Goal: Book appointment/travel/reservation

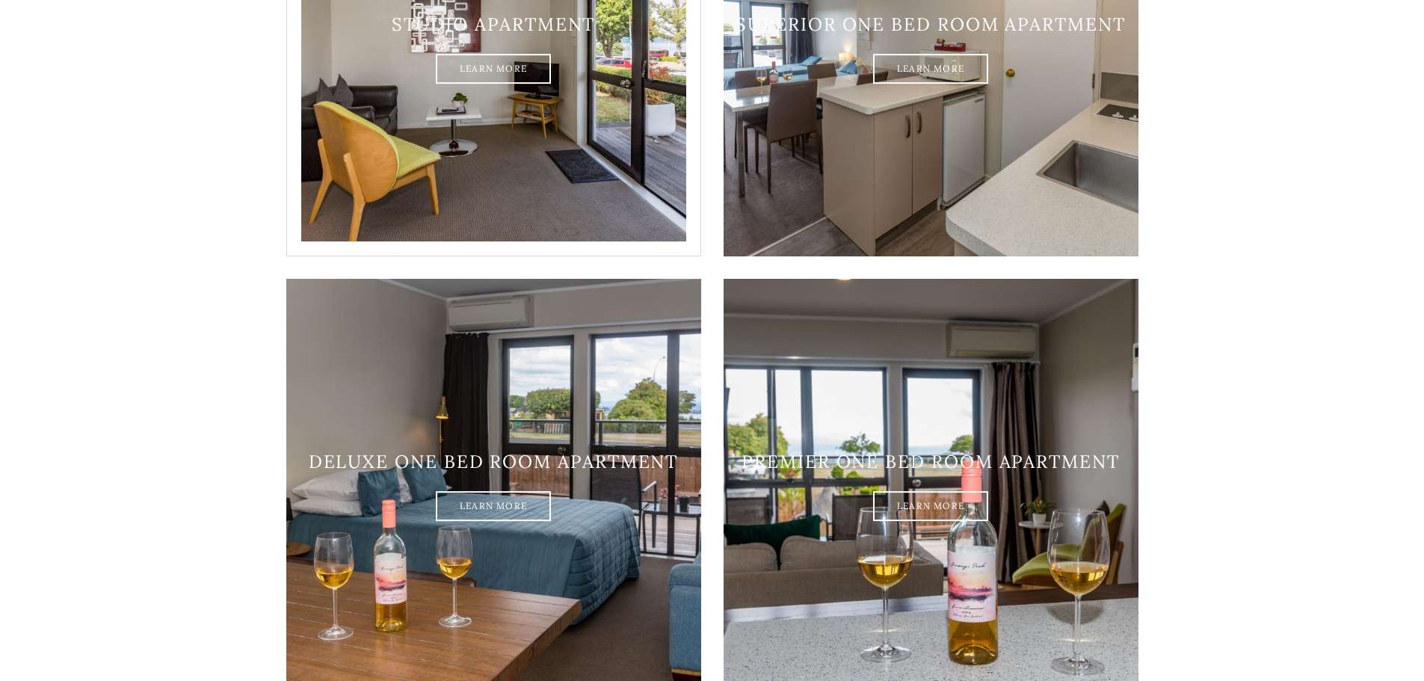
scroll to position [1047, 0]
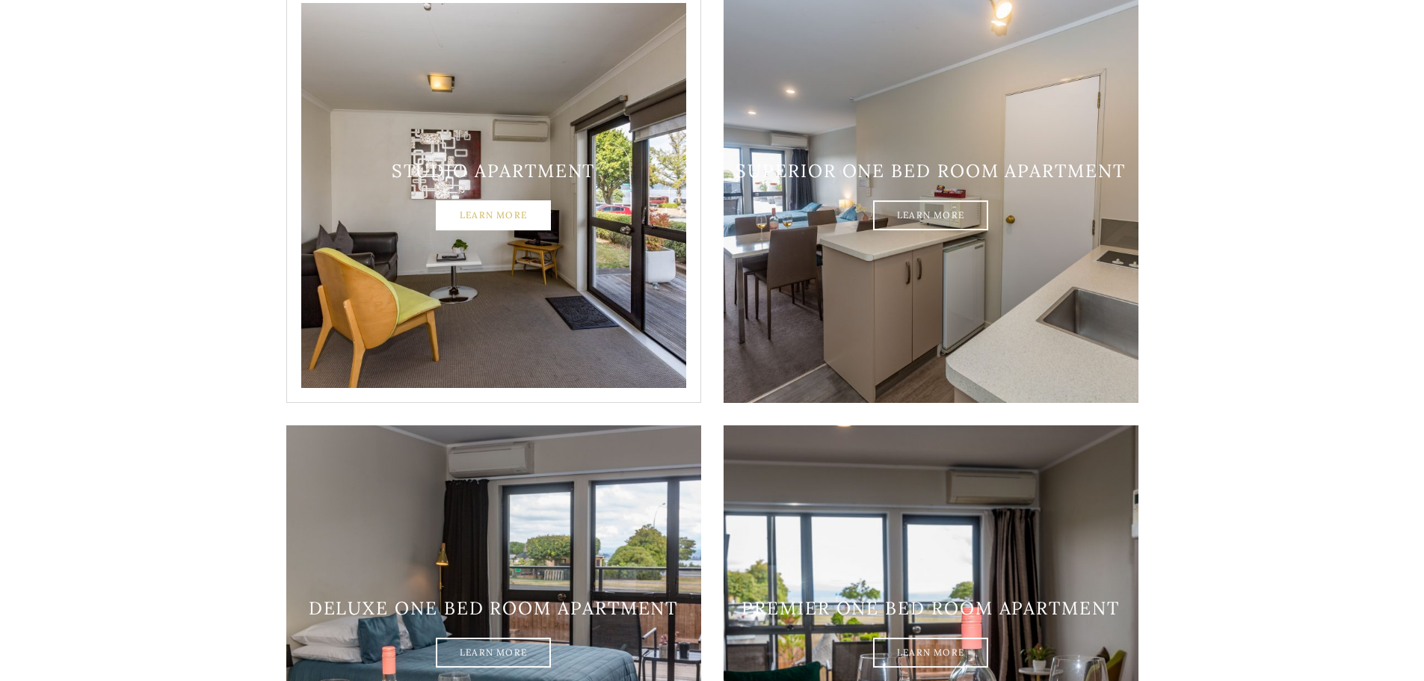
click at [516, 201] on link "Learn More" at bounding box center [493, 216] width 115 height 30
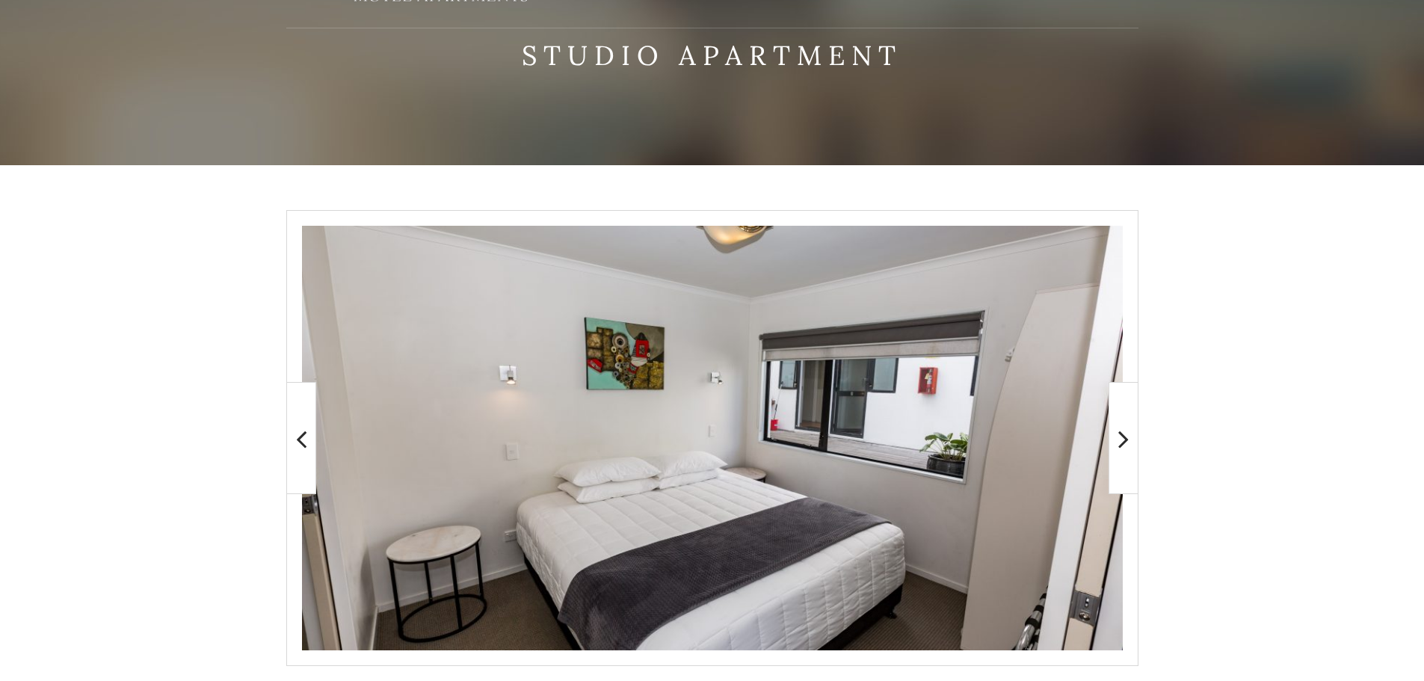
scroll to position [224, 0]
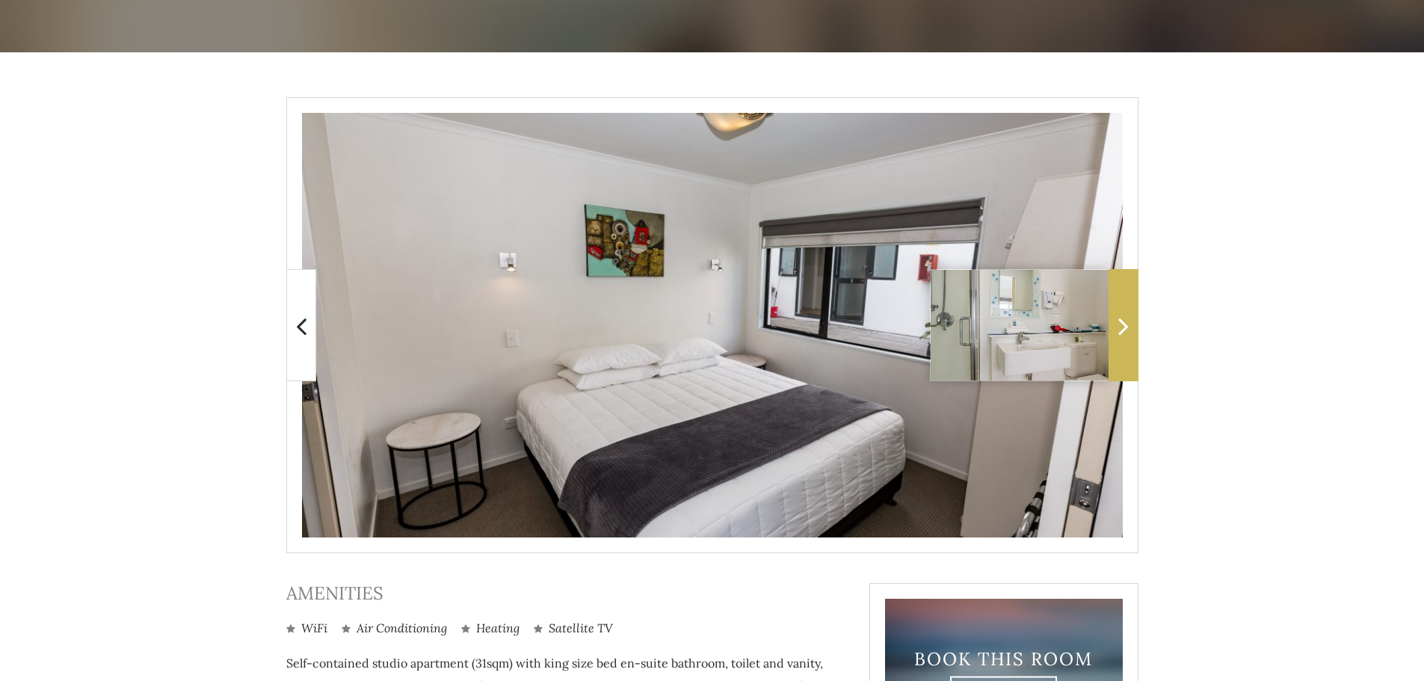
click at [1127, 326] on icon at bounding box center [1123, 326] width 10 height 30
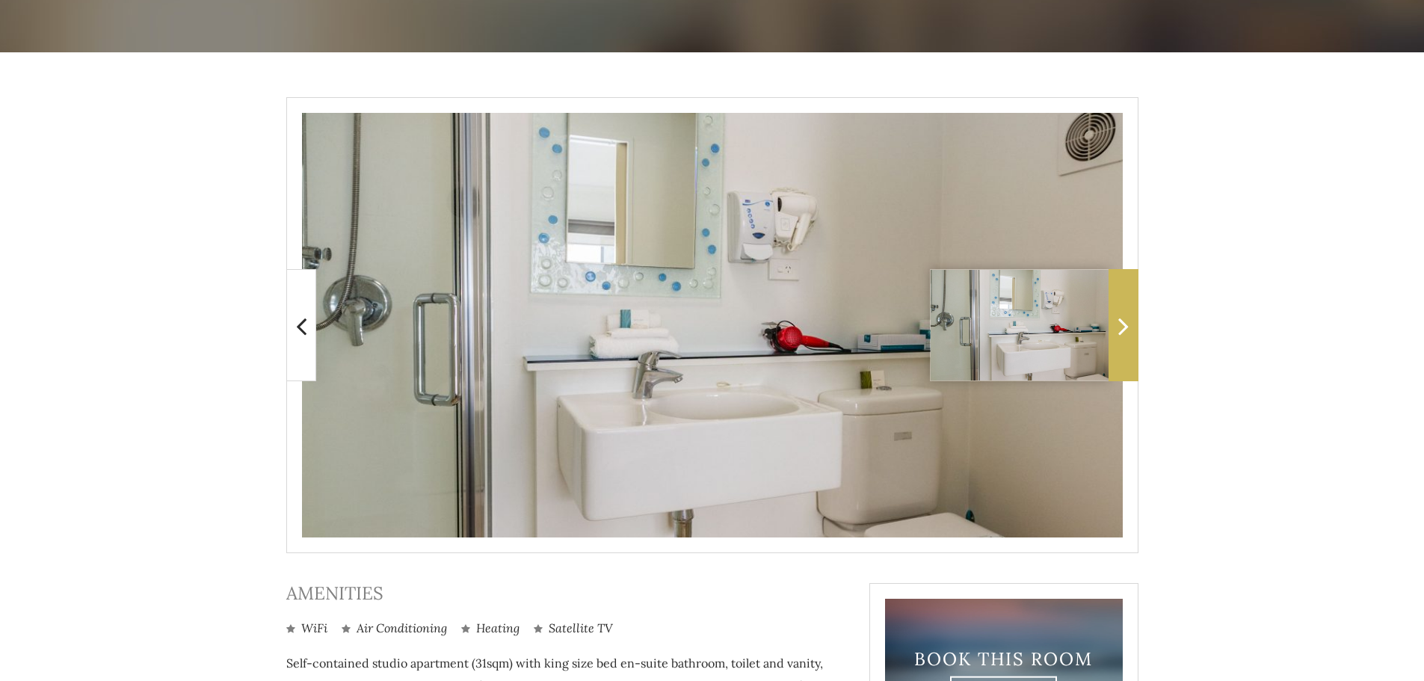
click at [1127, 326] on icon at bounding box center [1123, 326] width 10 height 30
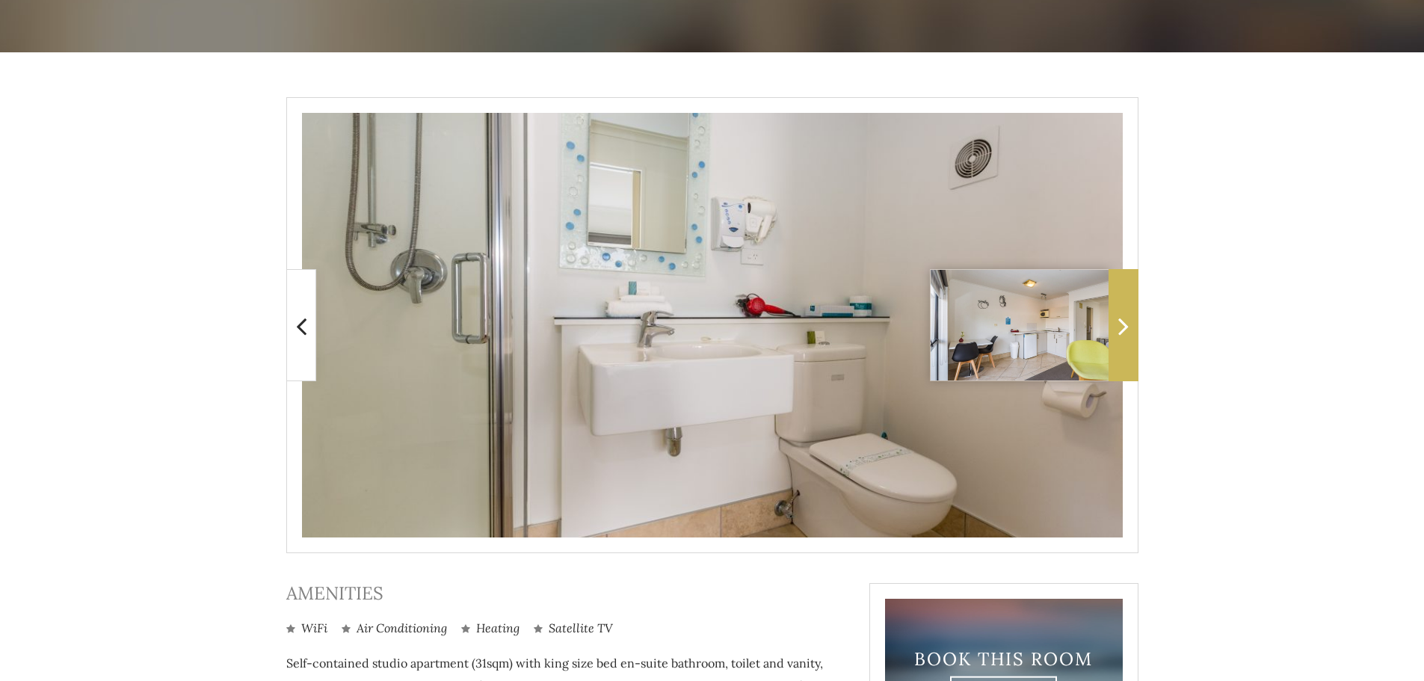
click at [1127, 326] on icon at bounding box center [1123, 326] width 10 height 30
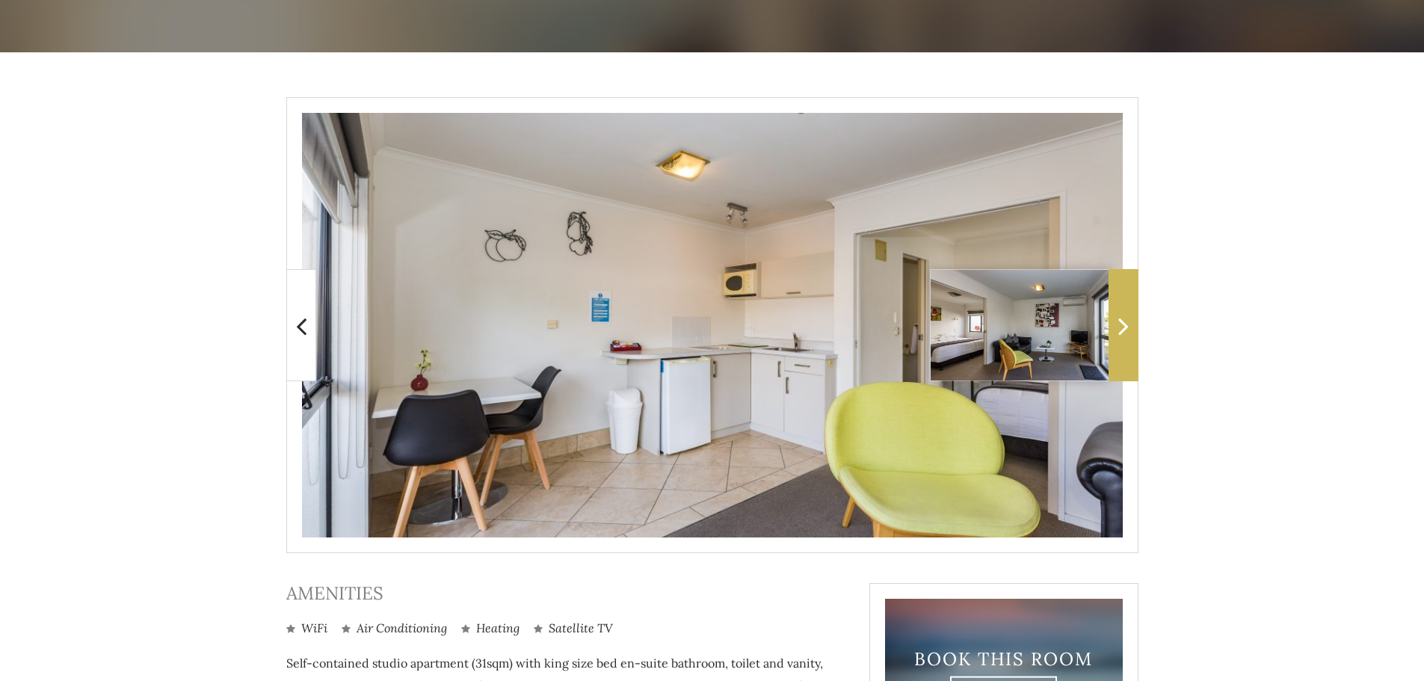
click at [1127, 326] on icon at bounding box center [1123, 326] width 10 height 30
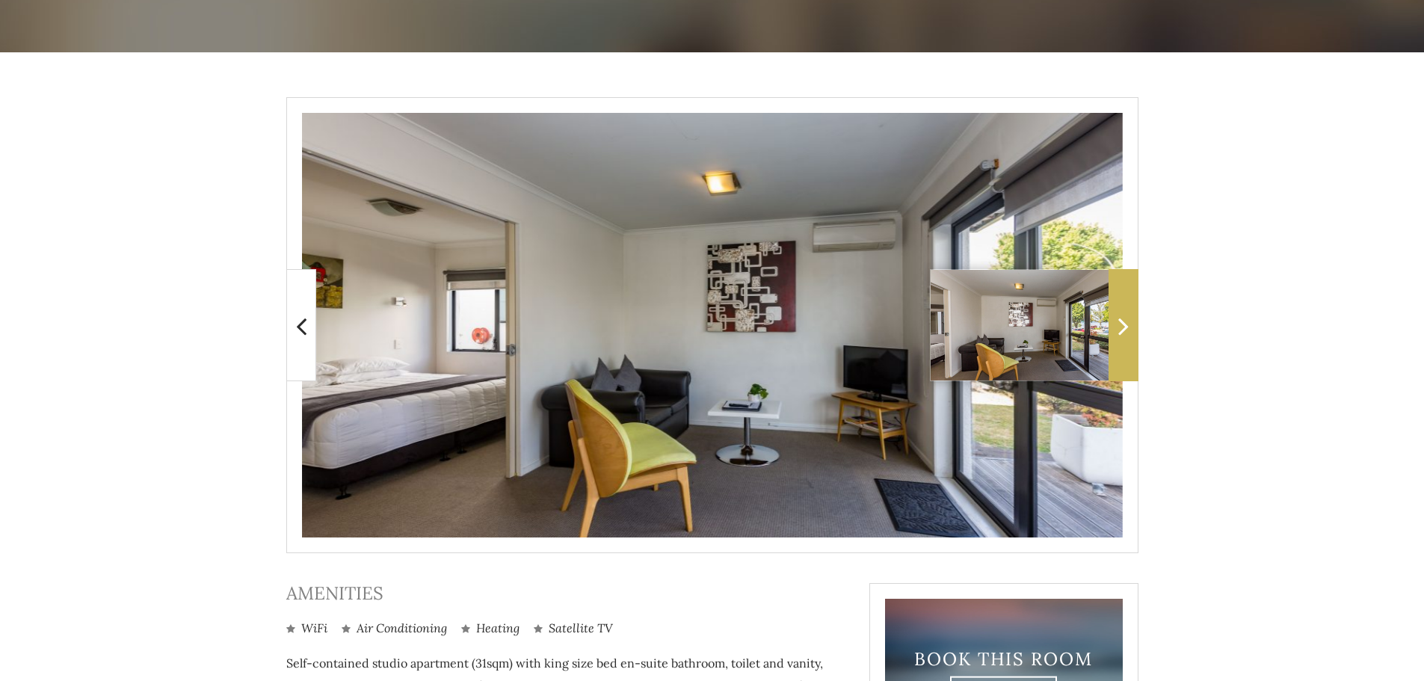
click at [1127, 326] on icon at bounding box center [1123, 326] width 10 height 30
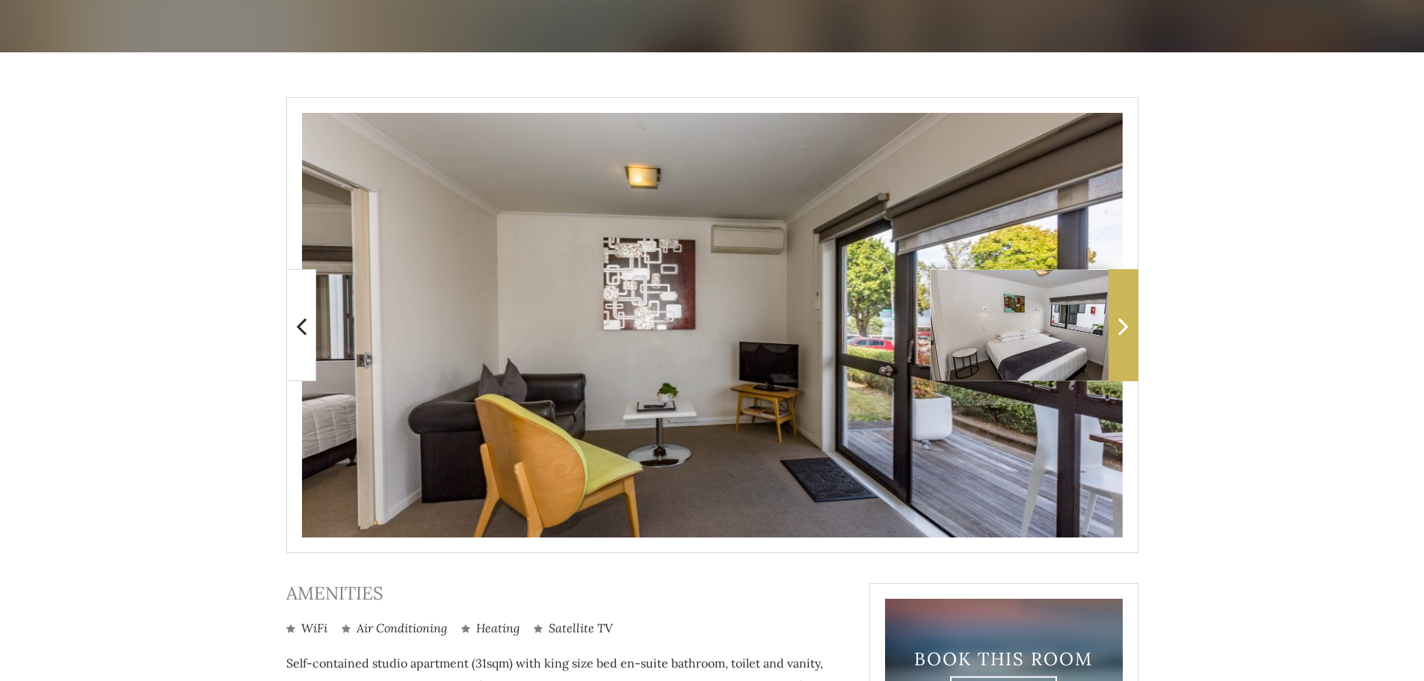
click at [1127, 326] on icon at bounding box center [1123, 326] width 10 height 30
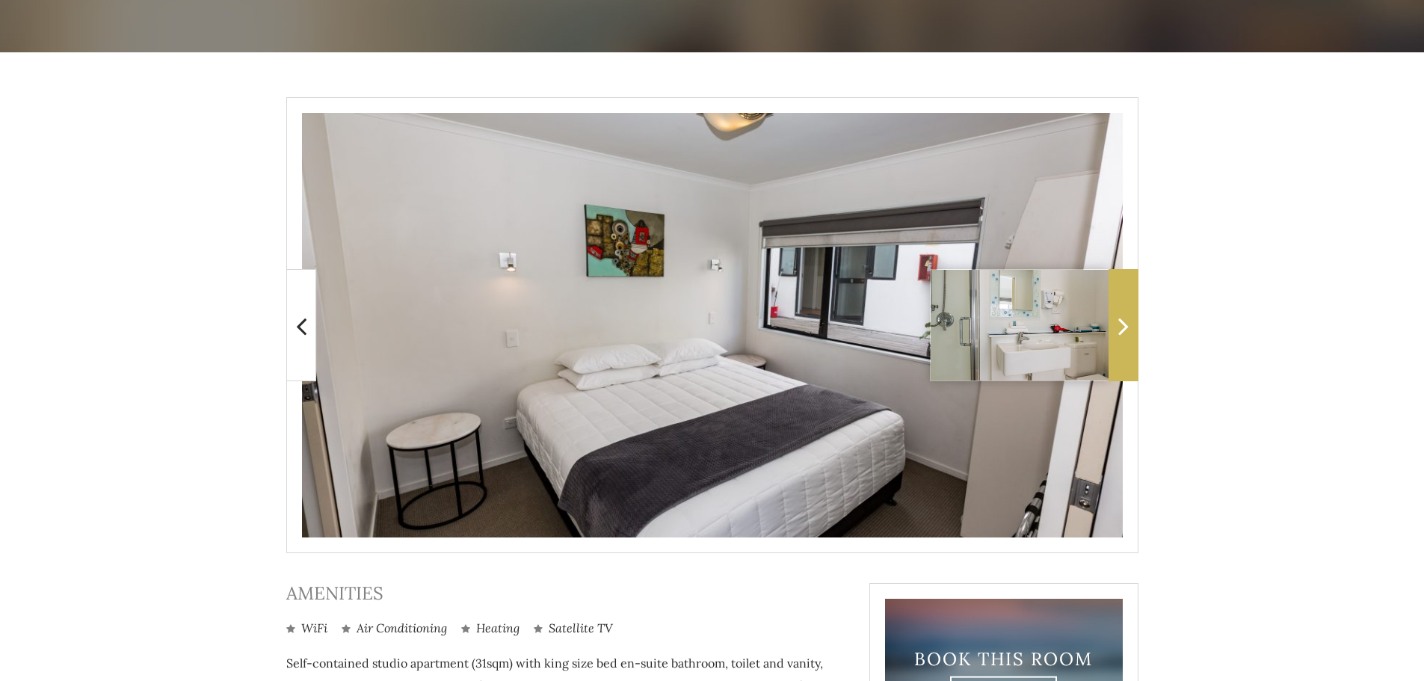
click at [1127, 326] on icon at bounding box center [1123, 326] width 10 height 30
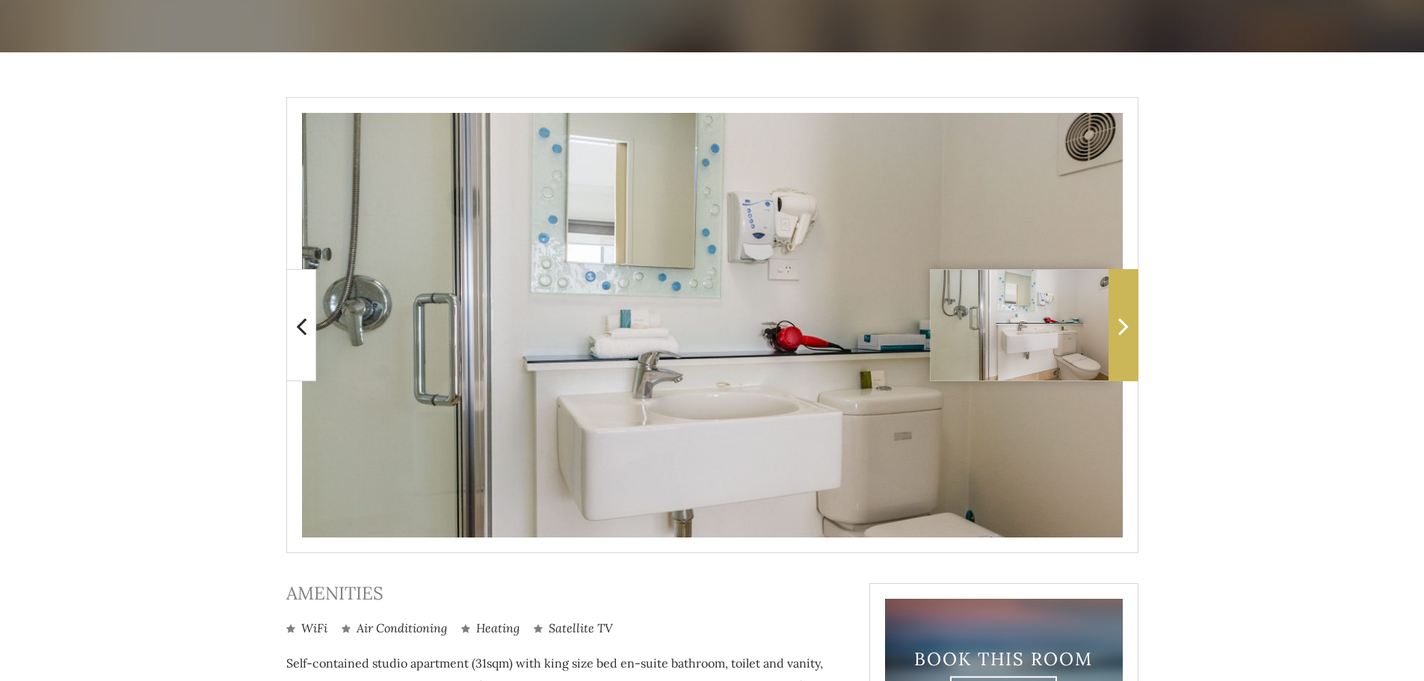
click at [1127, 326] on icon at bounding box center [1123, 326] width 10 height 30
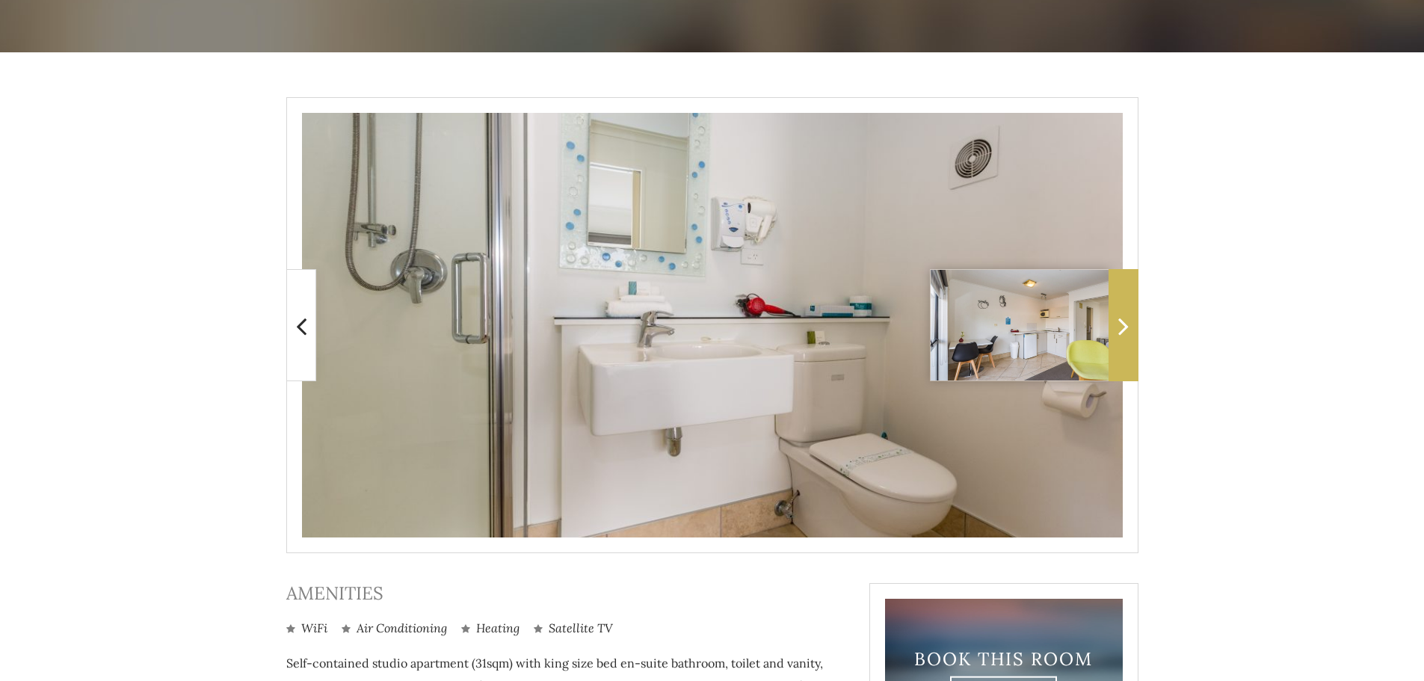
click at [1127, 326] on icon at bounding box center [1123, 326] width 10 height 30
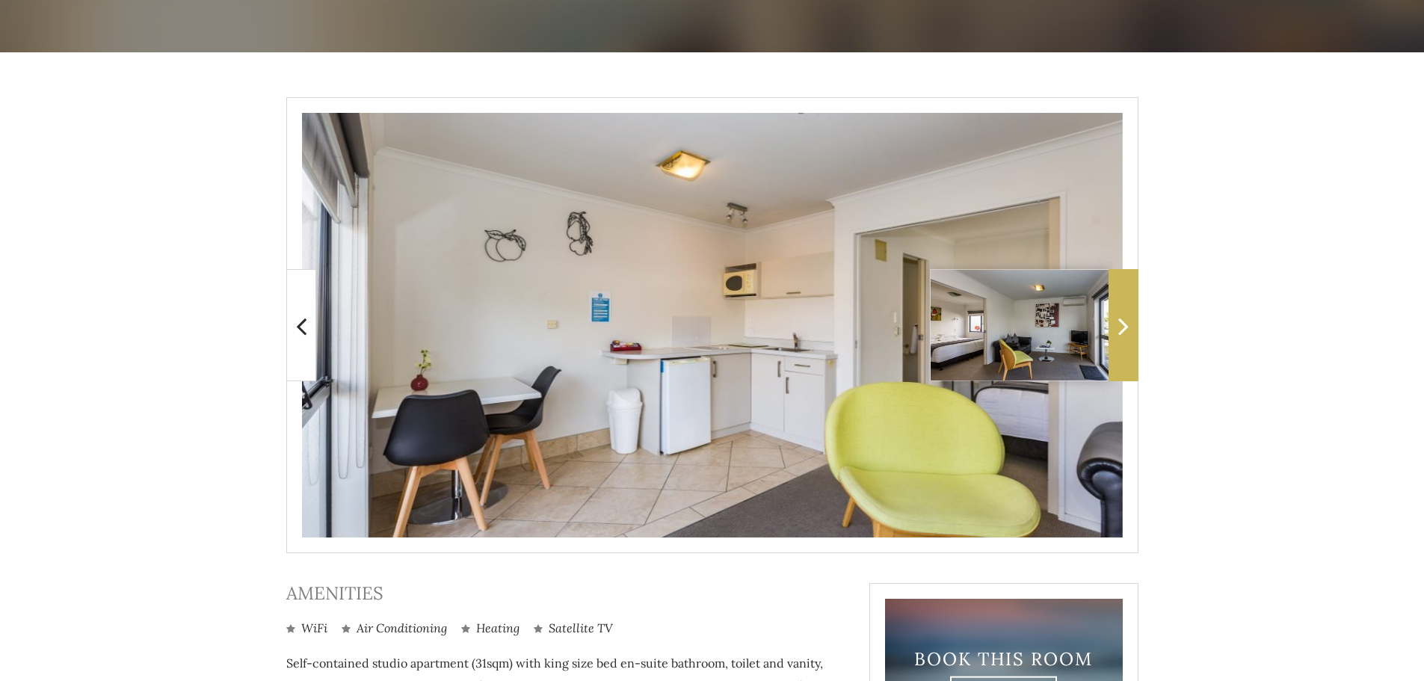
click at [1127, 326] on icon at bounding box center [1123, 326] width 10 height 30
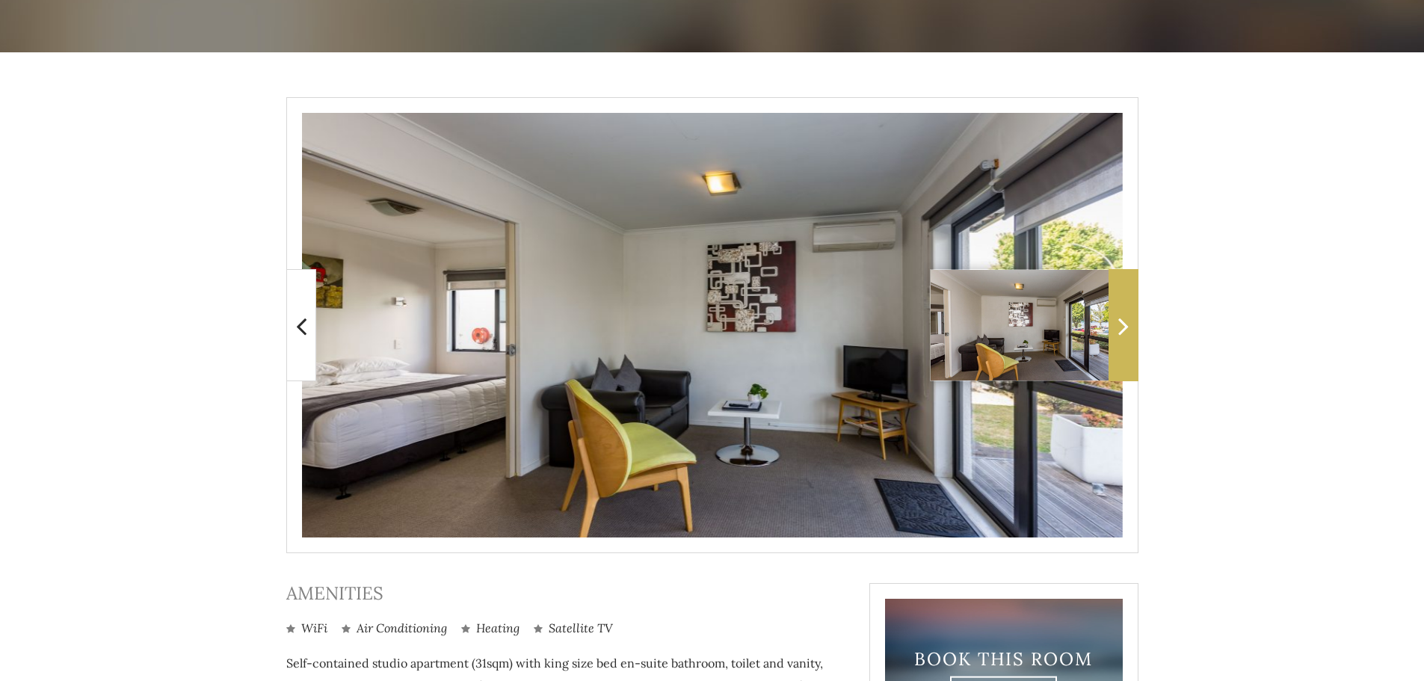
click at [1127, 326] on icon at bounding box center [1123, 326] width 10 height 30
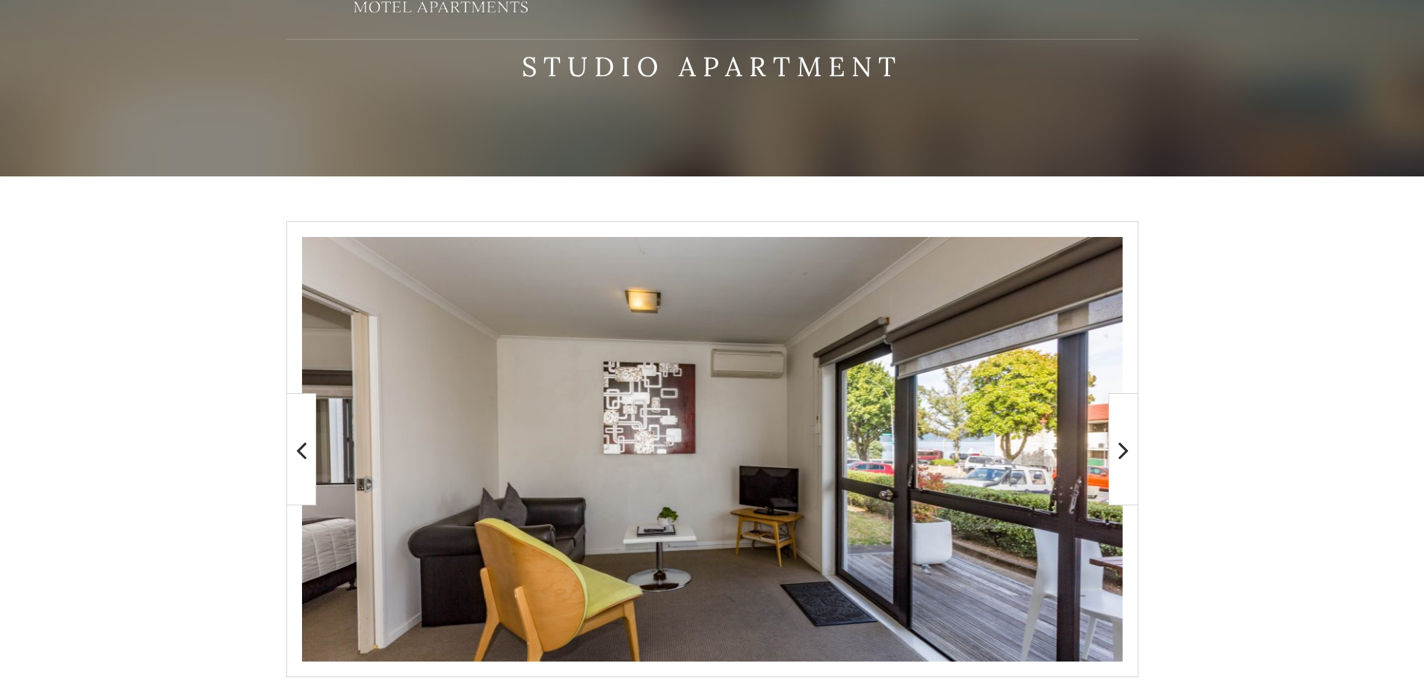
scroll to position [0, 0]
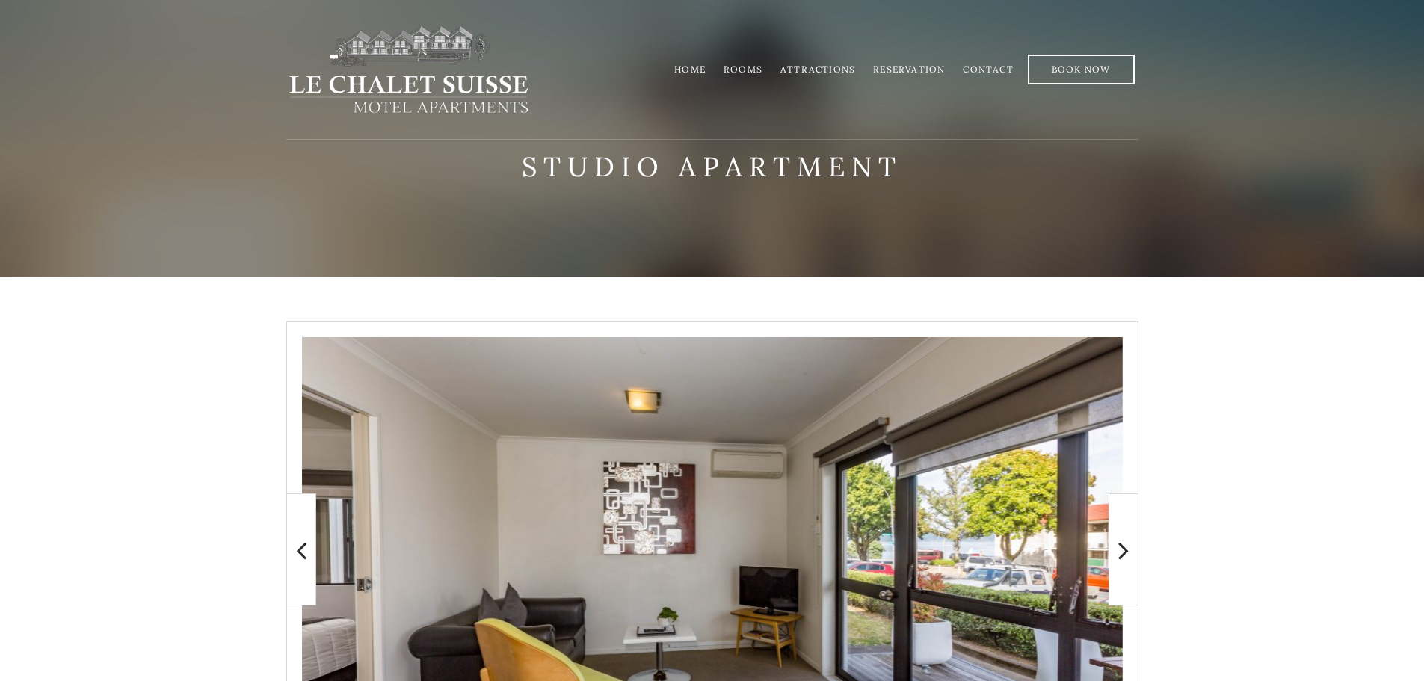
click at [703, 63] on li "Home" at bounding box center [689, 69] width 49 height 29
click at [700, 71] on link "Home" at bounding box center [689, 69] width 31 height 11
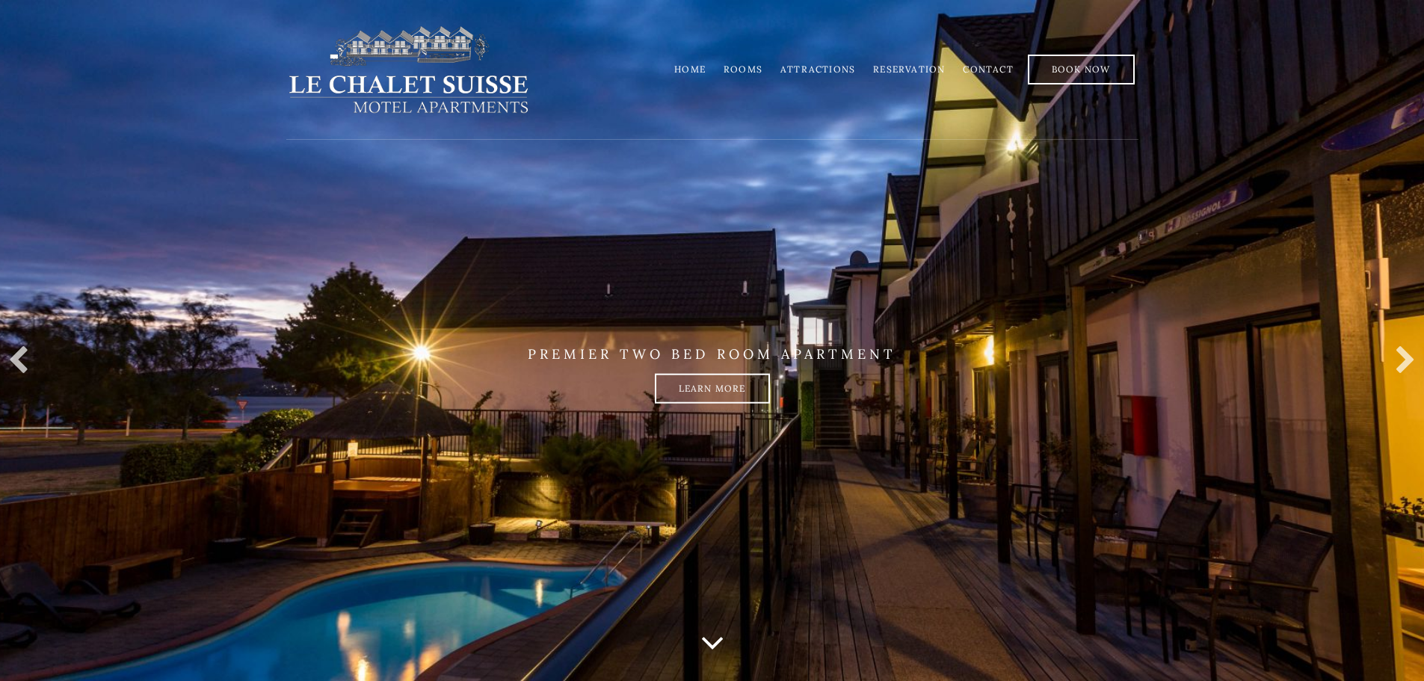
drag, startPoint x: 0, startPoint y: 0, endPoint x: 733, endPoint y: 64, distance: 735.4
click at [733, 64] on link "Rooms" at bounding box center [743, 69] width 39 height 11
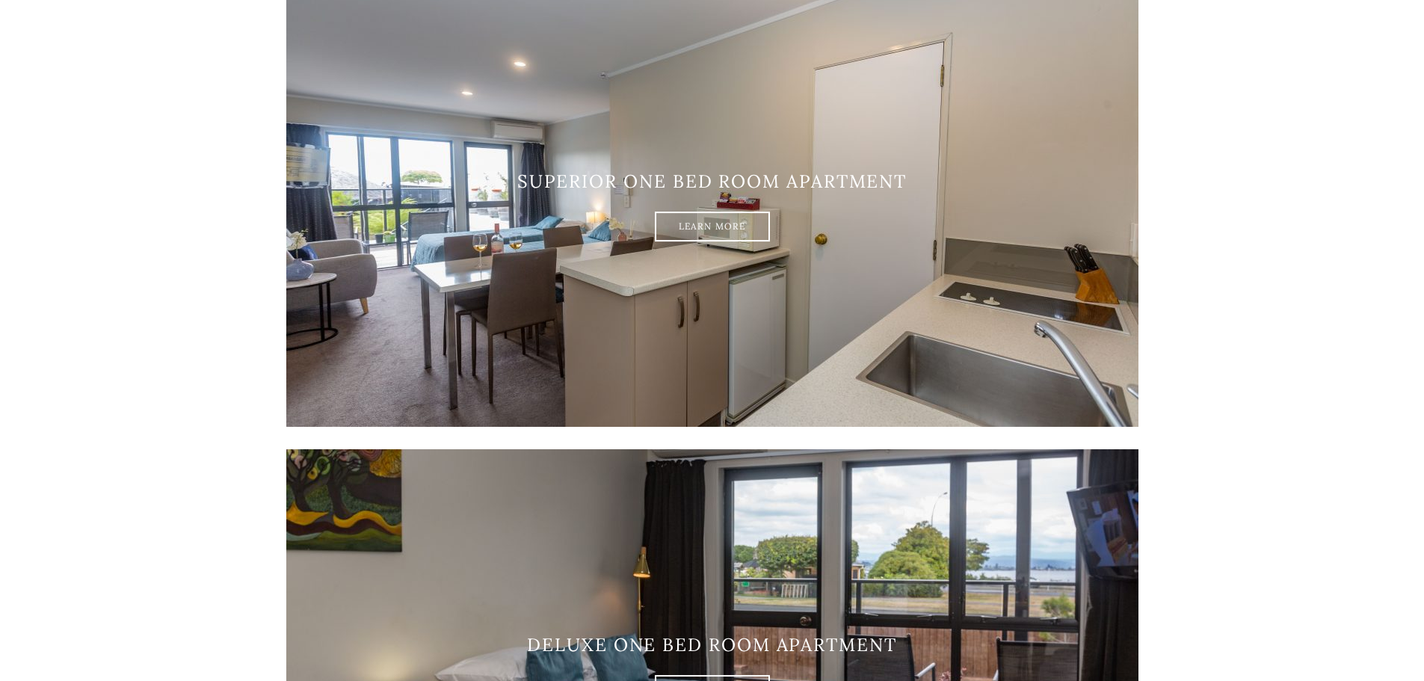
scroll to position [822, 0]
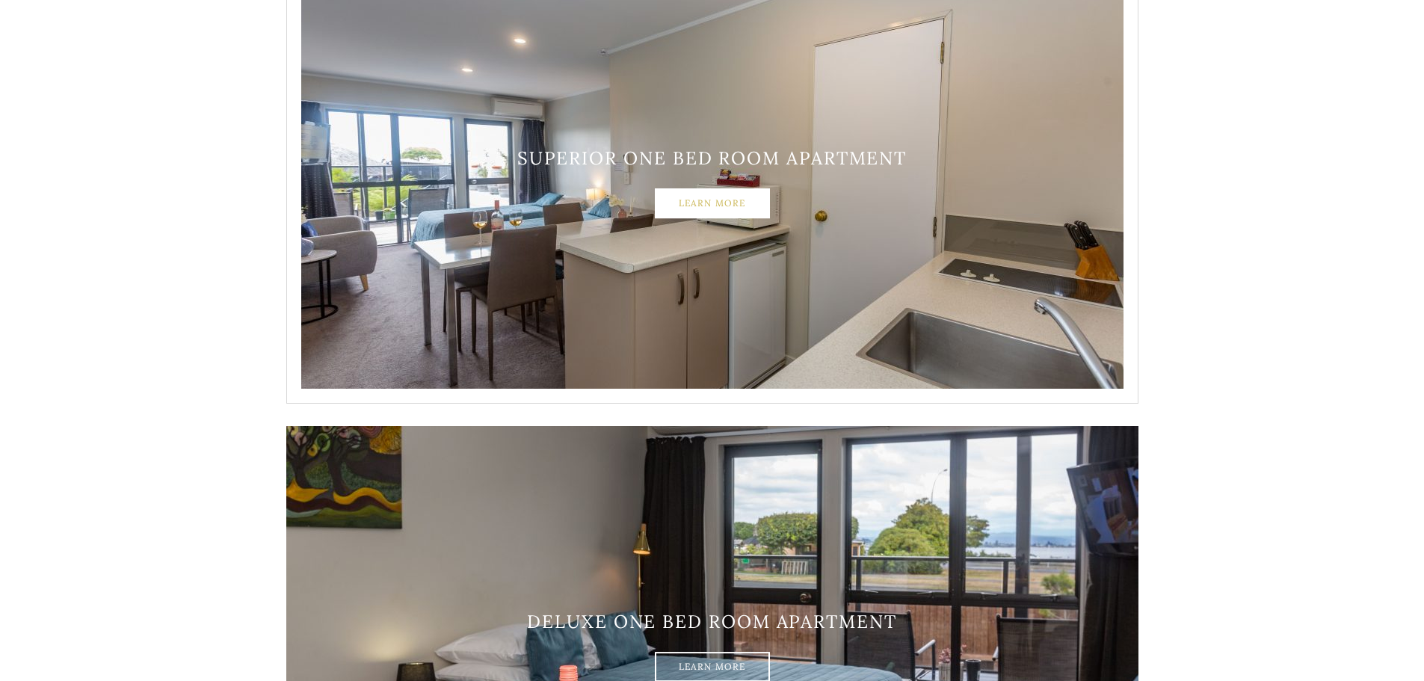
click at [739, 195] on link "Learn More" at bounding box center [712, 203] width 115 height 30
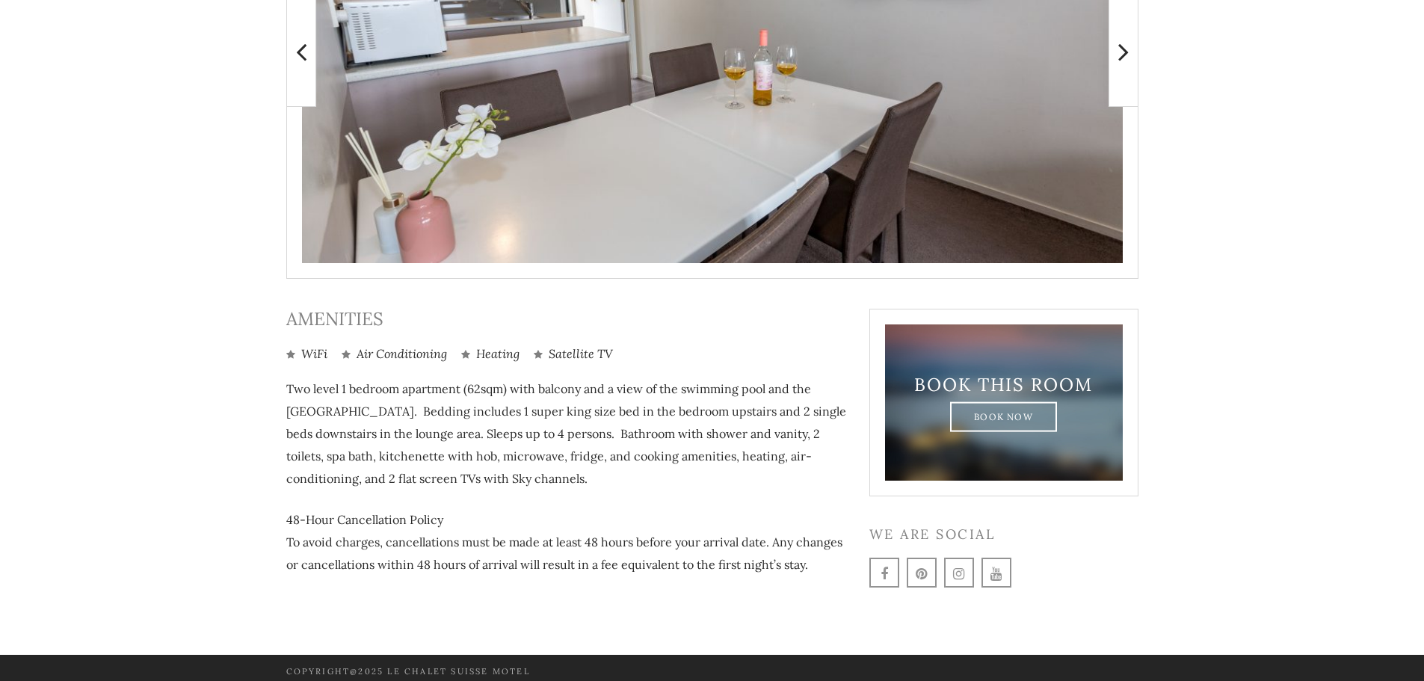
scroll to position [506, 0]
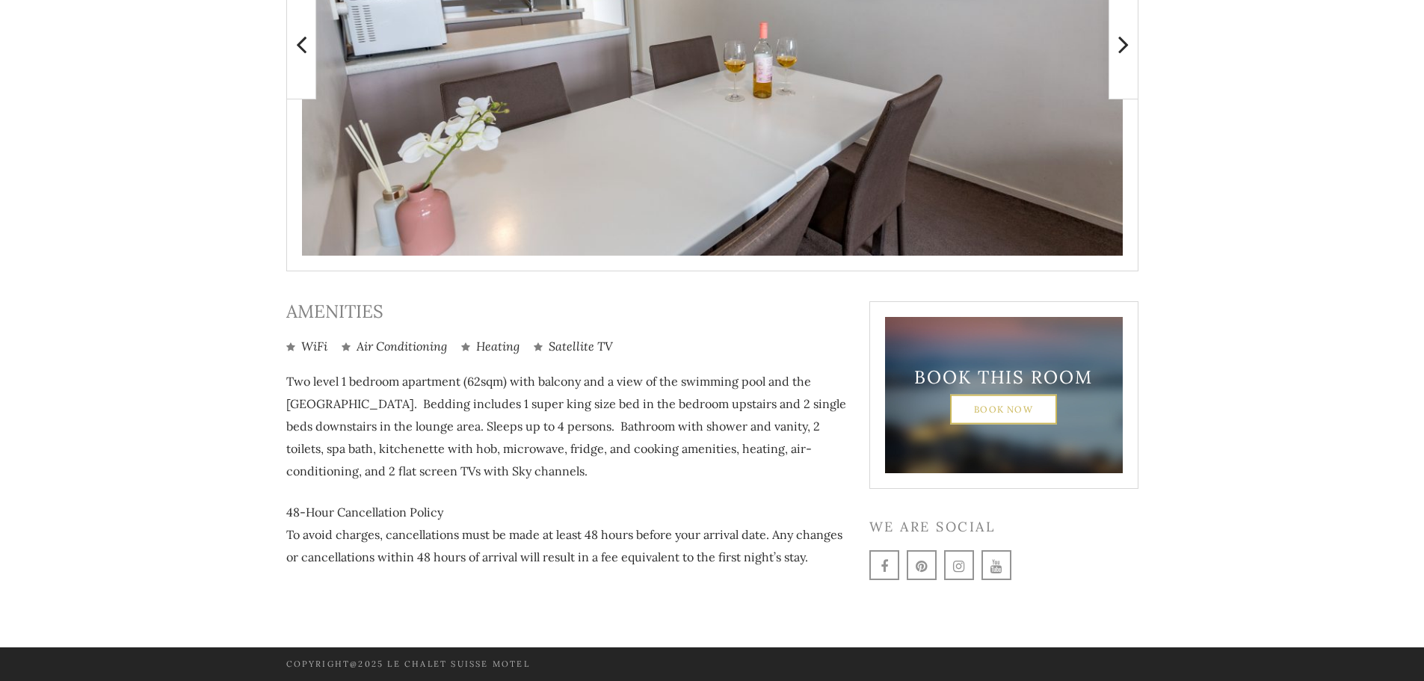
click at [957, 405] on link "Book Now" at bounding box center [1003, 409] width 107 height 30
